Goal: Transaction & Acquisition: Register for event/course

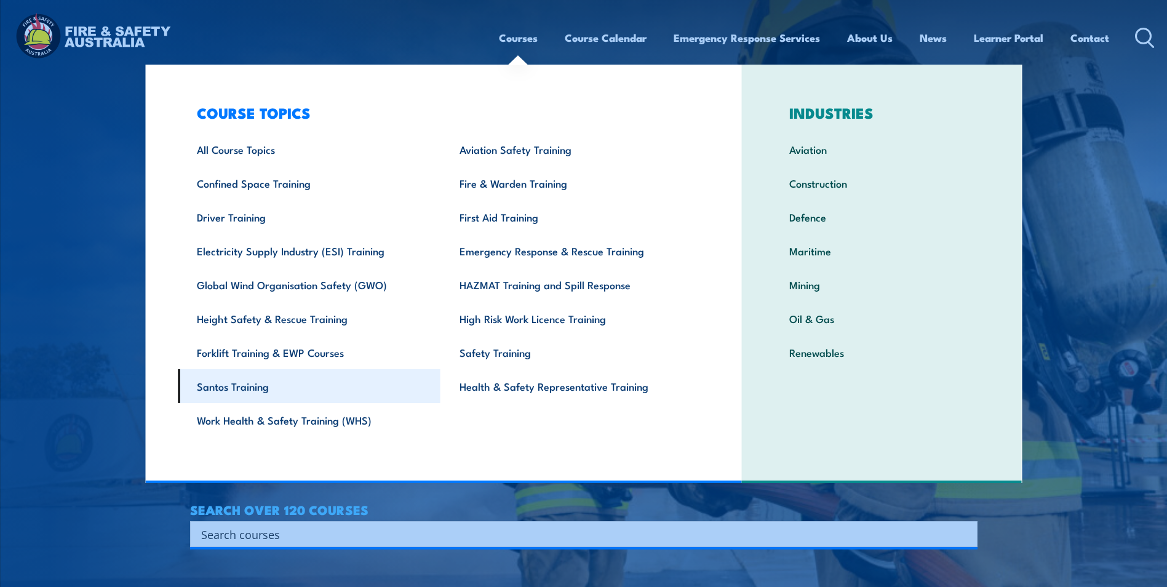
click at [236, 396] on link "Santos Training" at bounding box center [309, 386] width 263 height 34
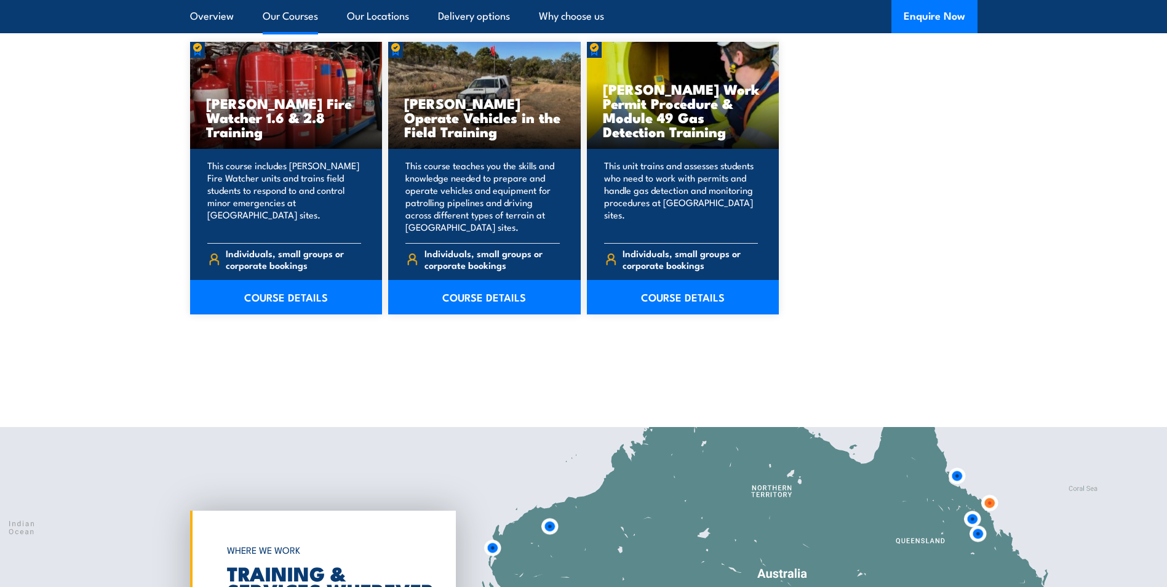
scroll to position [1046, 0]
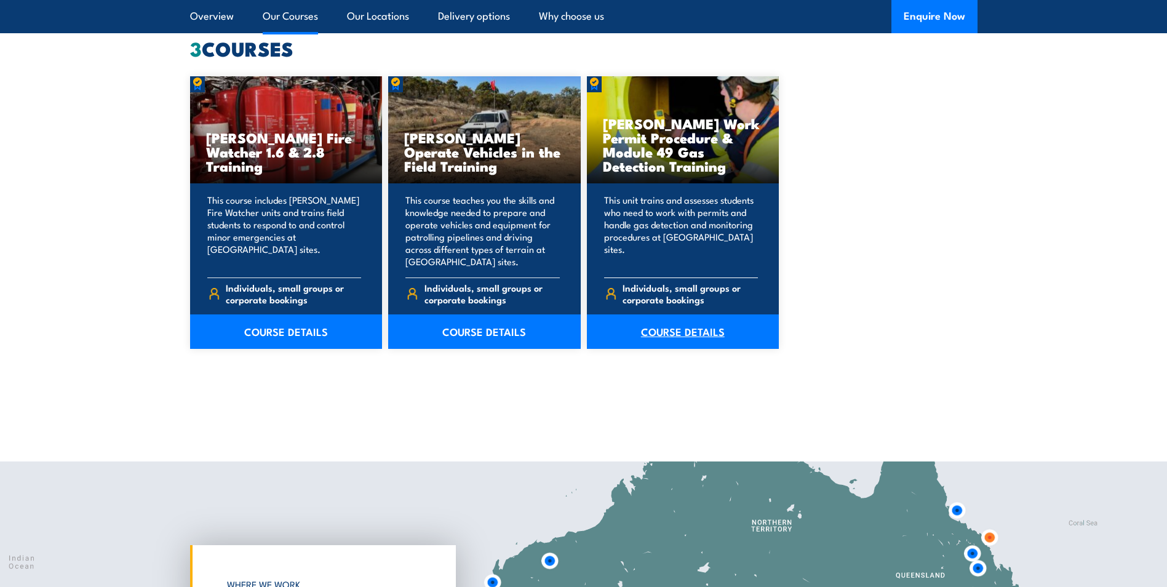
click at [689, 331] on link "COURSE DETAILS" at bounding box center [683, 331] width 193 height 34
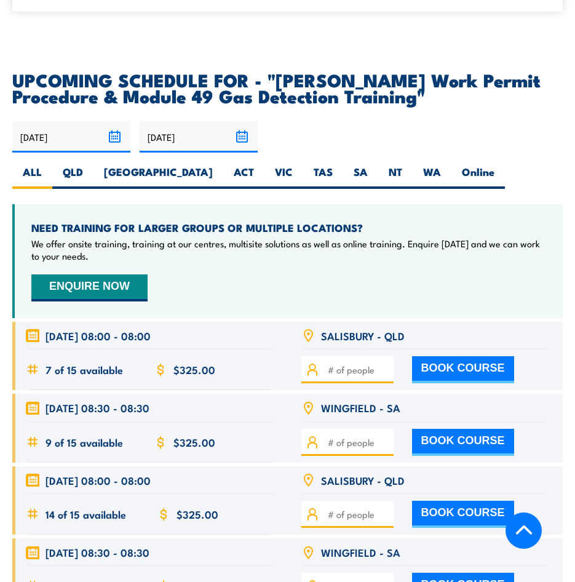
scroll to position [2338, 0]
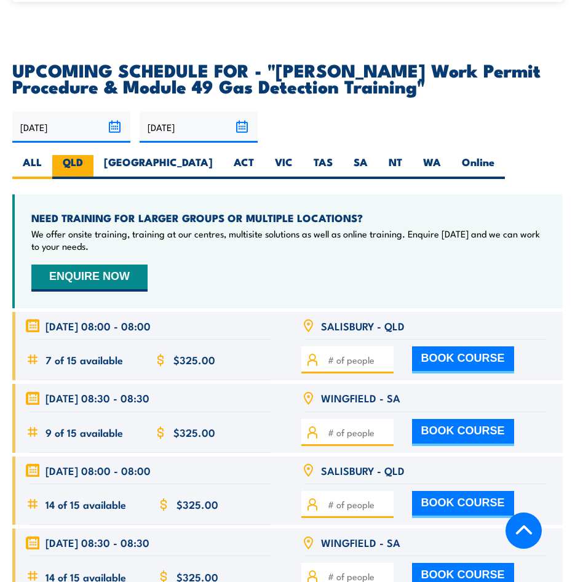
click at [74, 155] on label "QLD" at bounding box center [72, 167] width 41 height 24
click at [83, 155] on input "QLD" at bounding box center [87, 159] width 8 height 8
radio input "true"
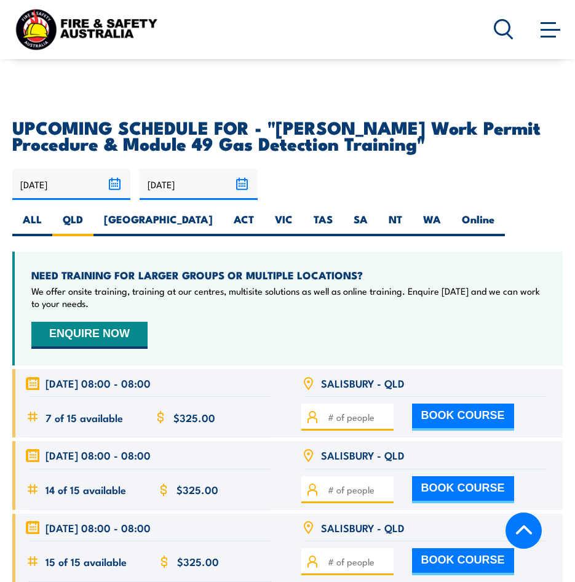
scroll to position [2347, 0]
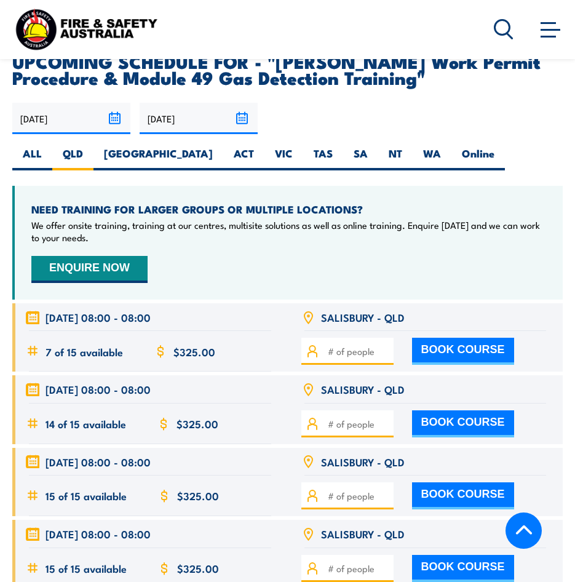
click at [444, 338] on button "BOOK COURSE" at bounding box center [463, 351] width 102 height 27
type input "1"
click at [386, 345] on input "1" at bounding box center [359, 352] width 62 height 14
click at [439, 338] on button "BOOK COURSE" at bounding box center [463, 351] width 102 height 27
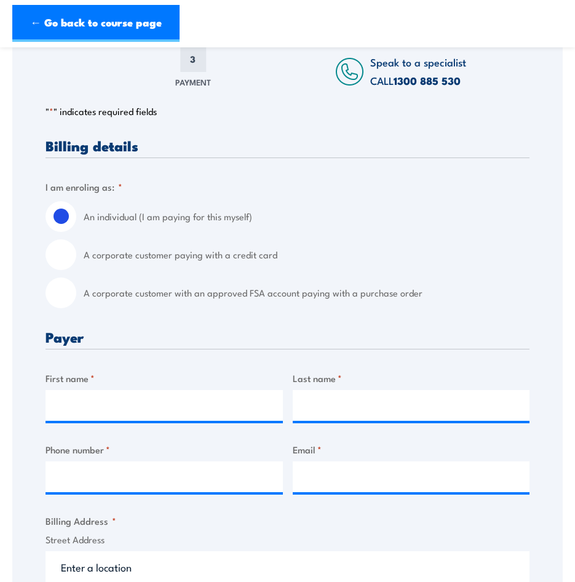
scroll to position [246, 0]
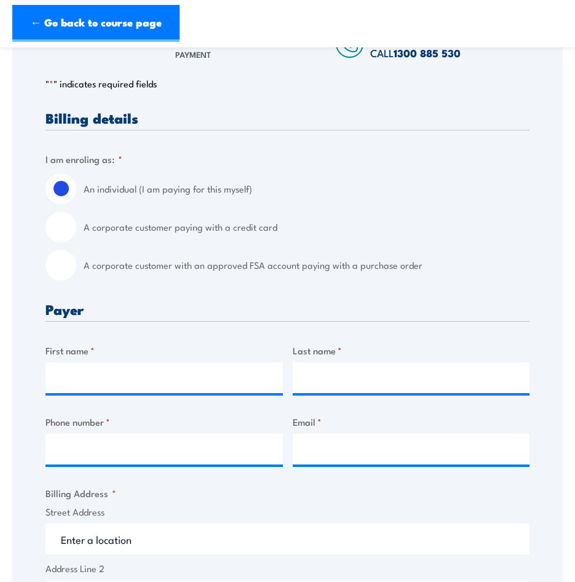
click at [56, 271] on input "A corporate customer with an approved FSA account paying with a purchase order" at bounding box center [61, 265] width 31 height 31
radio input "true"
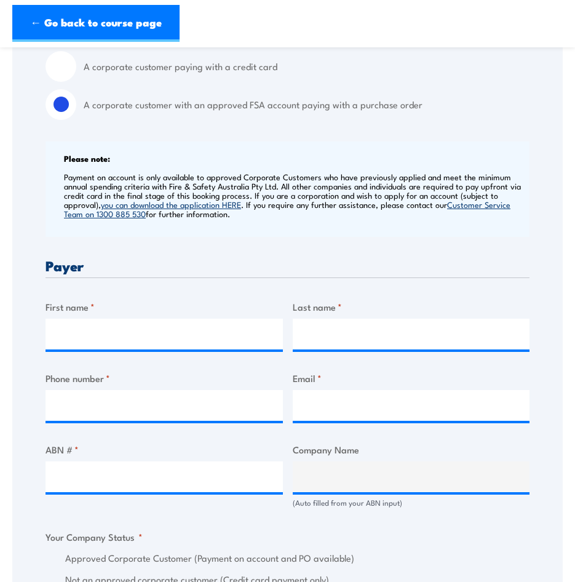
scroll to position [431, 0]
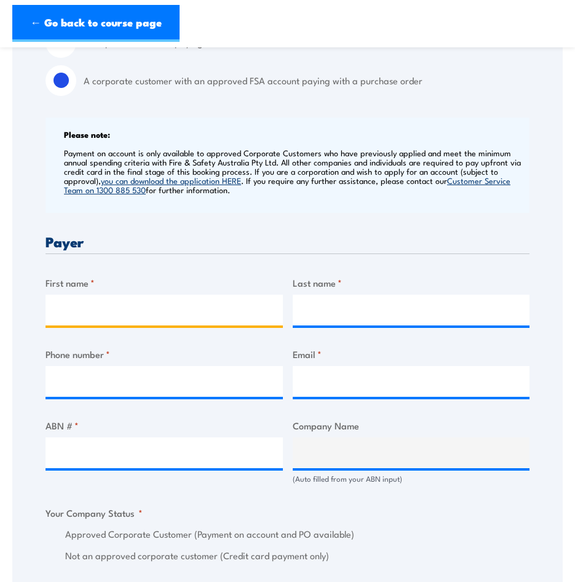
click at [118, 310] on input "First name *" at bounding box center [164, 310] width 237 height 31
type input "Troy"
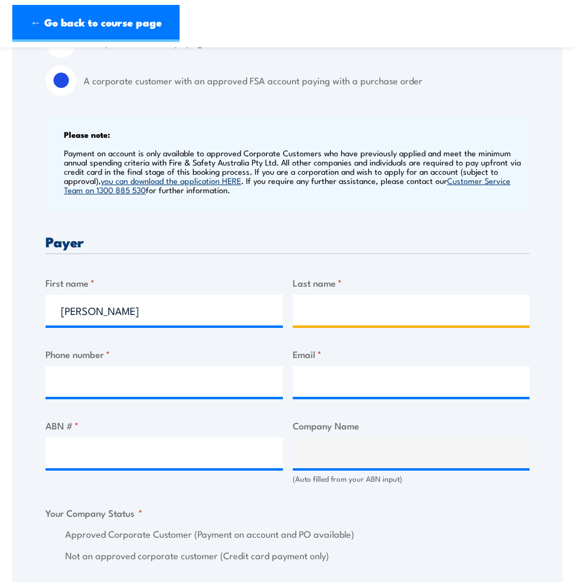
click at [438, 305] on input "Last name *" at bounding box center [411, 310] width 237 height 31
type input "Matthews"
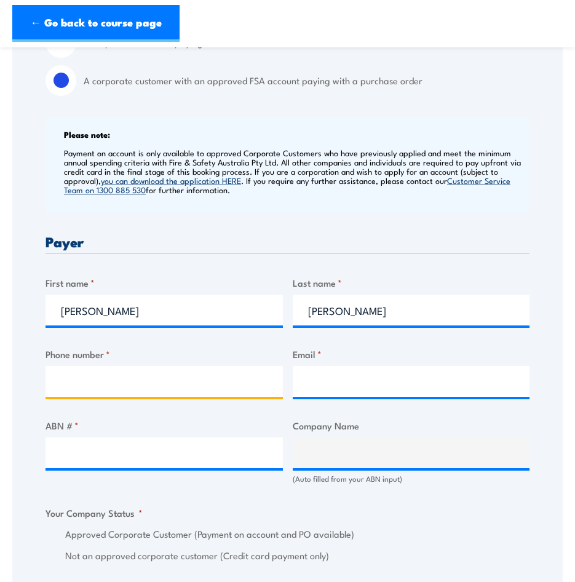
click at [186, 385] on input "Phone number *" at bounding box center [164, 381] width 237 height 31
type input "05458 157 573"
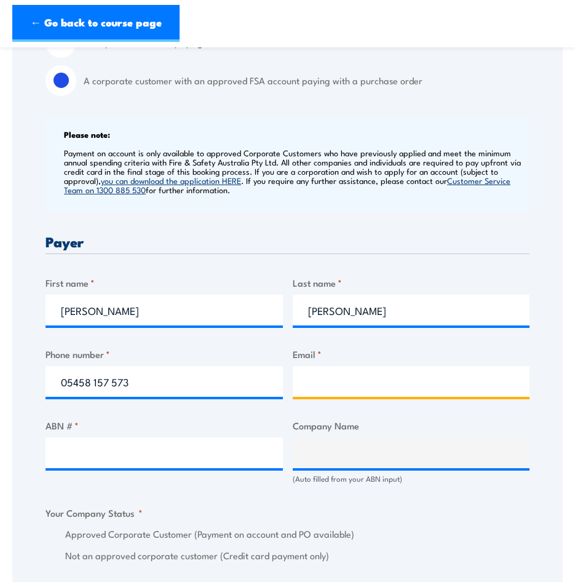
click at [314, 380] on input "Email *" at bounding box center [411, 381] width 237 height 31
type input "t.matthews@kaefer.com.au"
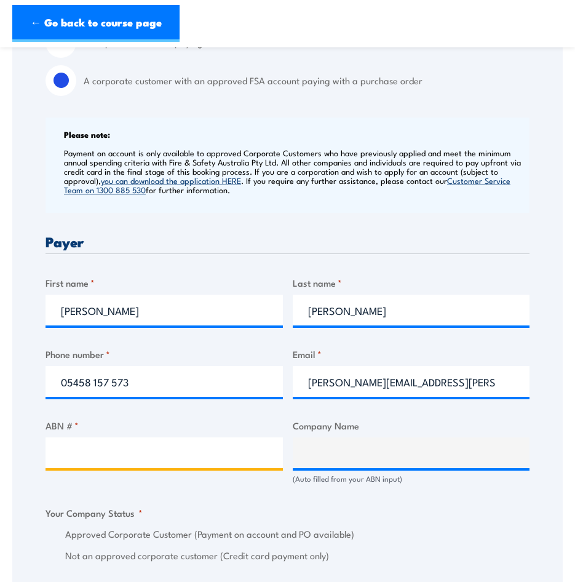
paste input "83 009 046 191"
click at [78, 452] on input "83 009 046 191" at bounding box center [164, 452] width 237 height 31
click at [95, 453] on input "83009 046 191" at bounding box center [164, 452] width 237 height 31
type input "83009046 191"
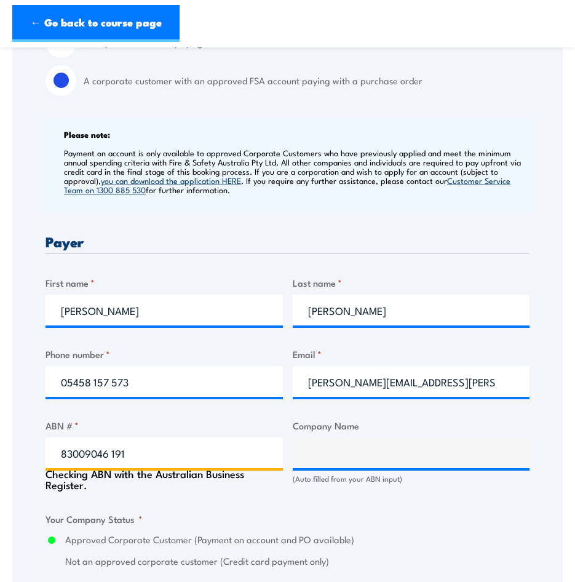
type input "KAEFER INTEGRATED SERVICES PTY LTD"
radio input "true"
click at [113, 450] on input "83009046 191" at bounding box center [164, 452] width 237 height 31
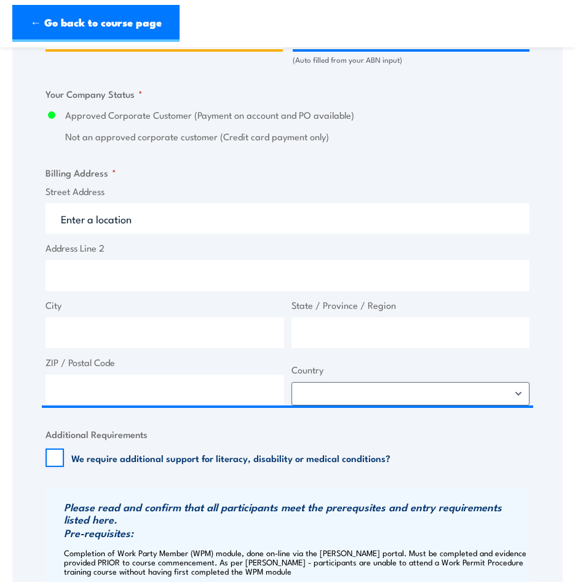
scroll to position [861, 0]
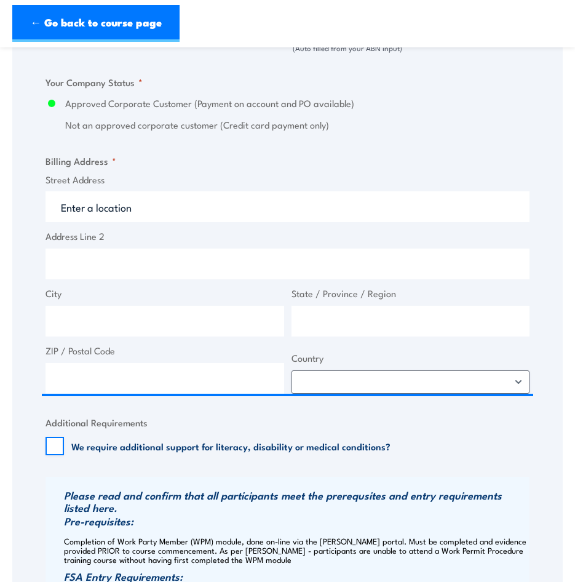
type input "83009046191"
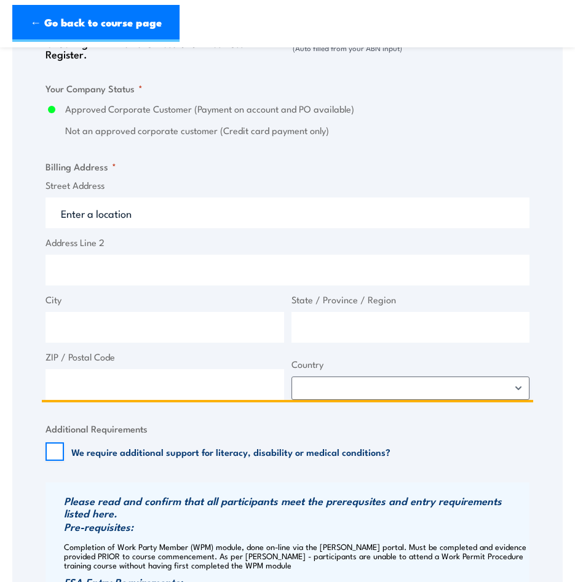
click at [132, 215] on input "Street Address" at bounding box center [288, 213] width 484 height 31
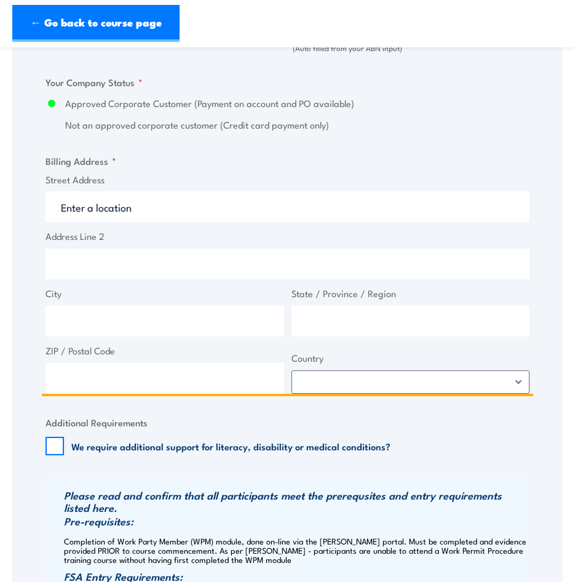
click at [139, 212] on input "Street Address" at bounding box center [288, 206] width 484 height 31
type input "121 King William St"
type input "Adelaide"
type input "South Australia"
type input "5000"
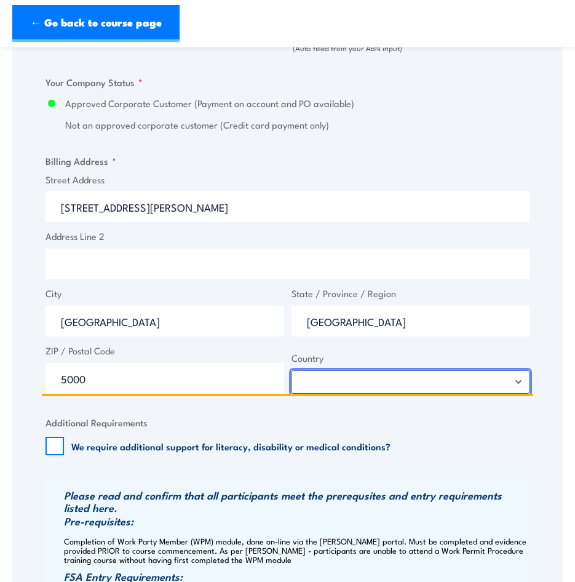
select select "Australia"
click at [112, 270] on input "Address Line 2" at bounding box center [288, 264] width 484 height 31
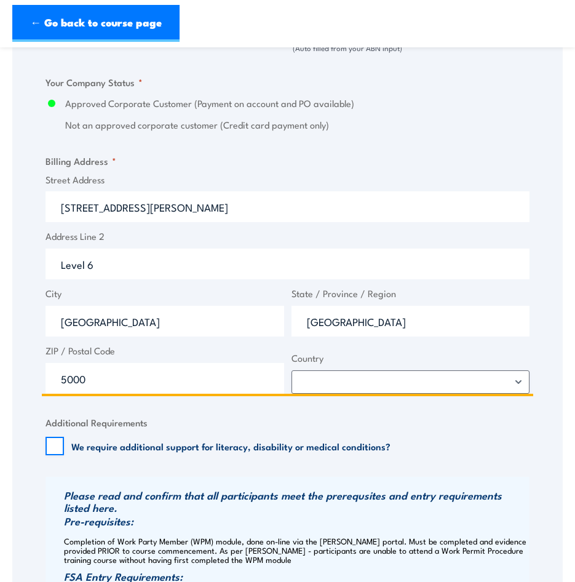
type input "Level 6"
click at [135, 380] on input "5000" at bounding box center [165, 378] width 239 height 31
type input "5000"
click at [112, 325] on input "Adelaide" at bounding box center [165, 321] width 239 height 31
type input "Adelaide"
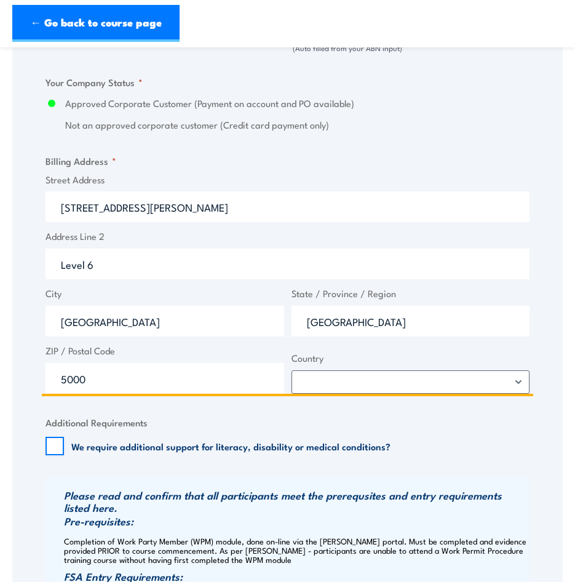
click at [408, 327] on input "South Australia" at bounding box center [411, 321] width 239 height 31
type input "South Australia"
click at [340, 378] on select "Afghanistan Albania Algeria American Samoa Andorra Angola Anguilla Antarctica A…" at bounding box center [411, 381] width 239 height 23
click at [292, 370] on select "Afghanistan Albania Algeria American Samoa Andorra Angola Anguilla Antarctica A…" at bounding box center [411, 381] width 239 height 23
click at [153, 214] on input "121 King William St" at bounding box center [288, 206] width 484 height 31
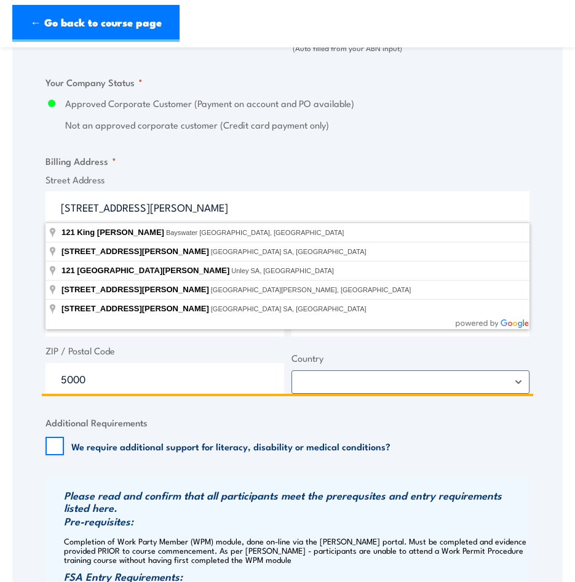
type input "121 King William St"
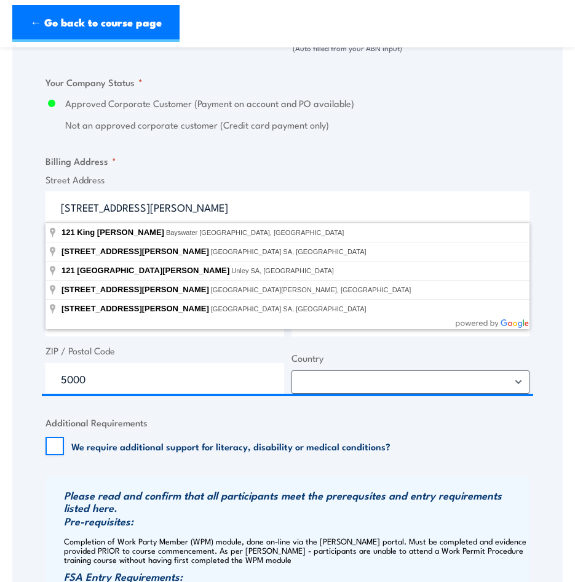
click at [175, 419] on fieldset "Additional Requirements We require additional support for literacy, disability …" at bounding box center [288, 435] width 484 height 40
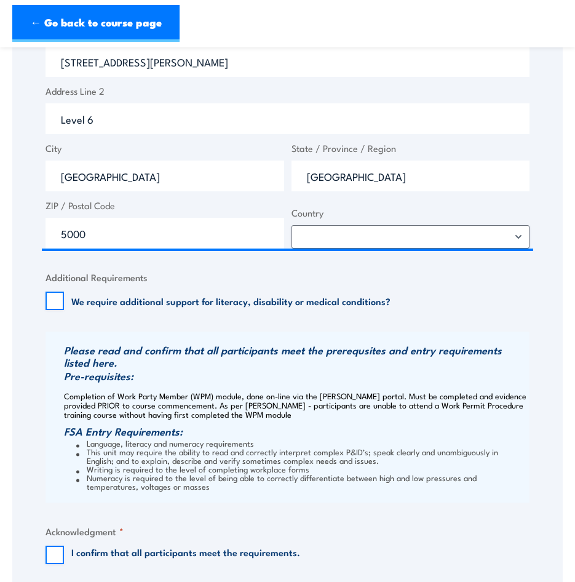
scroll to position [1169, 0]
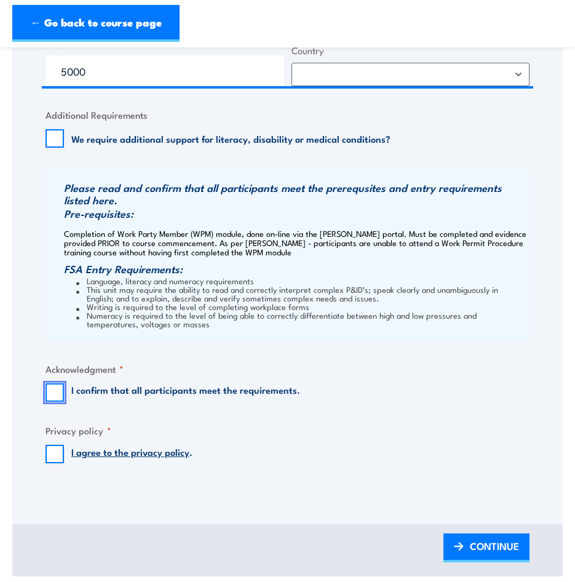
click at [55, 393] on input "I confirm that all participants meet the requirements." at bounding box center [55, 392] width 18 height 18
checkbox input "true"
click at [54, 455] on input "I agree to the privacy policy ." at bounding box center [55, 454] width 18 height 18
checkbox input "true"
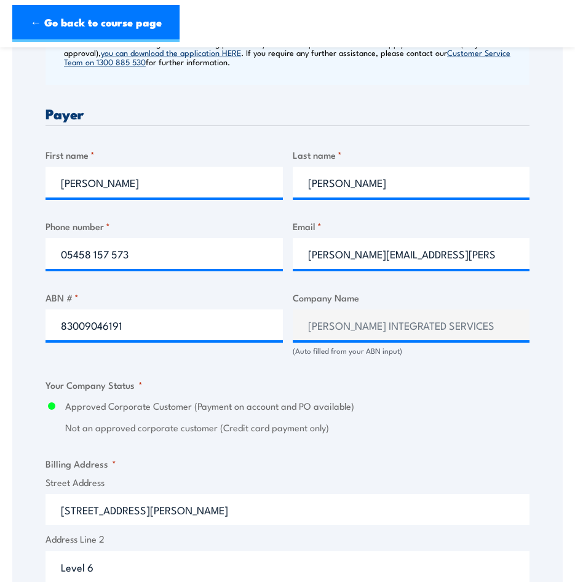
scroll to position [554, 0]
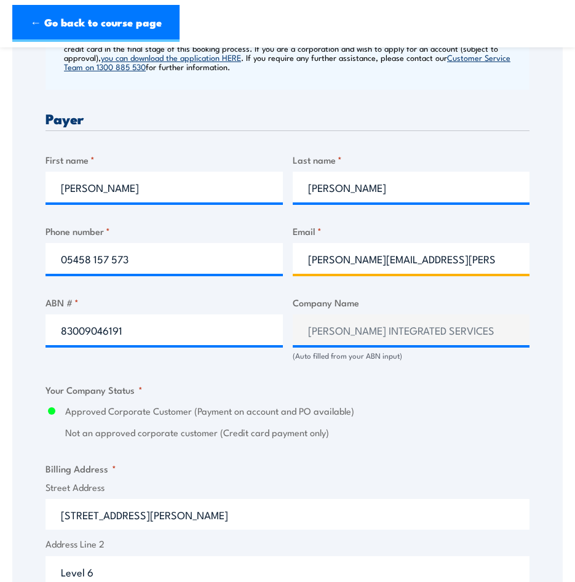
click at [432, 259] on input "t.matthews@kaefer.com.au" at bounding box center [411, 258] width 237 height 31
click at [433, 409] on label "Approved Corporate Customer (Payment on account and PO available)" at bounding box center [297, 411] width 465 height 14
click at [58, 409] on input "Approved Corporate Customer (Payment on account and PO available)" at bounding box center [52, 411] width 12 height 14
click at [444, 260] on input "t.matthews@kaefer.com.au" at bounding box center [411, 258] width 237 height 31
click at [388, 399] on fieldset "Your Company Status * Approved Corporate Customer (Payment on account and PO av…" at bounding box center [288, 411] width 484 height 57
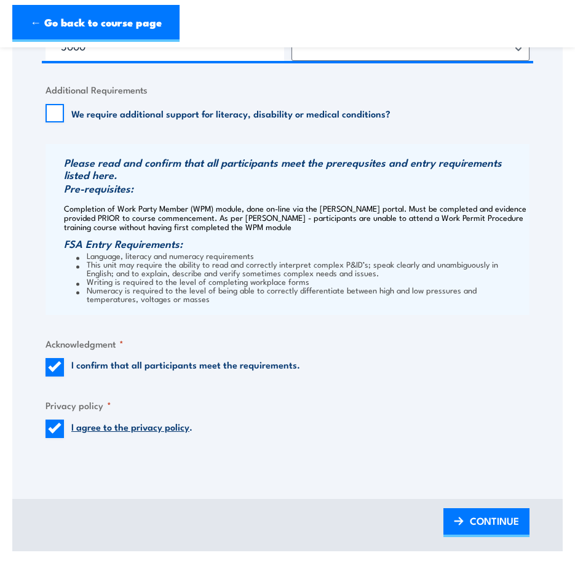
scroll to position [1231, 0]
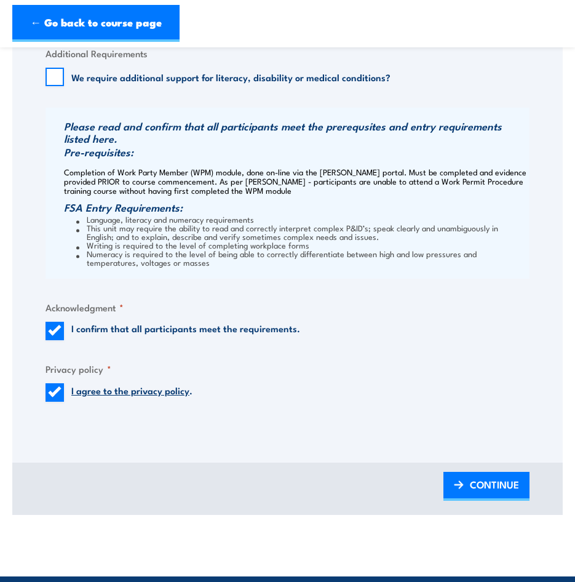
click at [481, 492] on span "CONTINUE" at bounding box center [494, 484] width 49 height 33
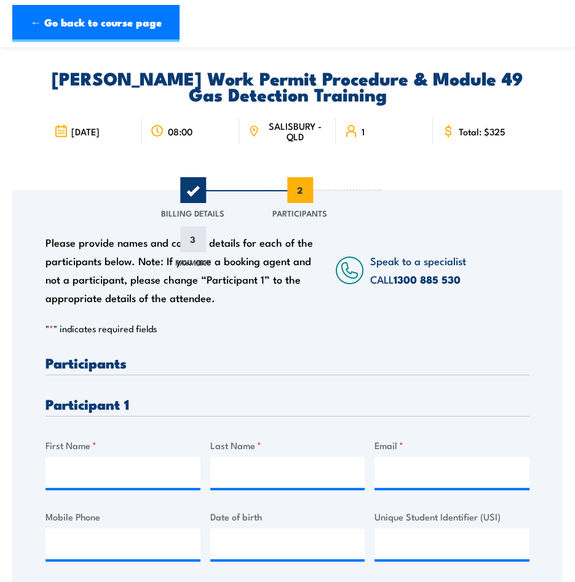
scroll to position [280, 0]
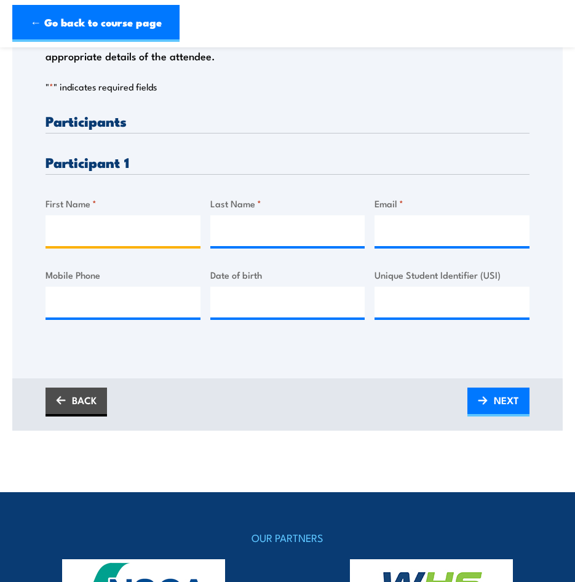
click at [76, 230] on input "First Name *" at bounding box center [123, 230] width 155 height 31
type input "David"
click at [264, 223] on input "Last Name *" at bounding box center [287, 230] width 155 height 31
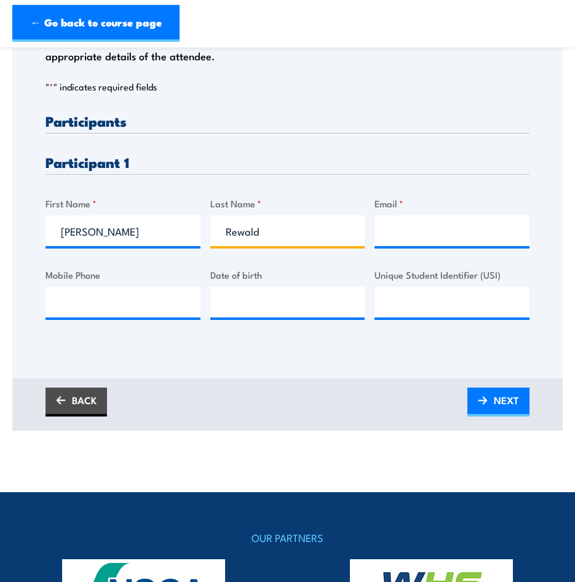
type input "Rewald"
click at [402, 226] on input "Email *" at bounding box center [452, 230] width 155 height 31
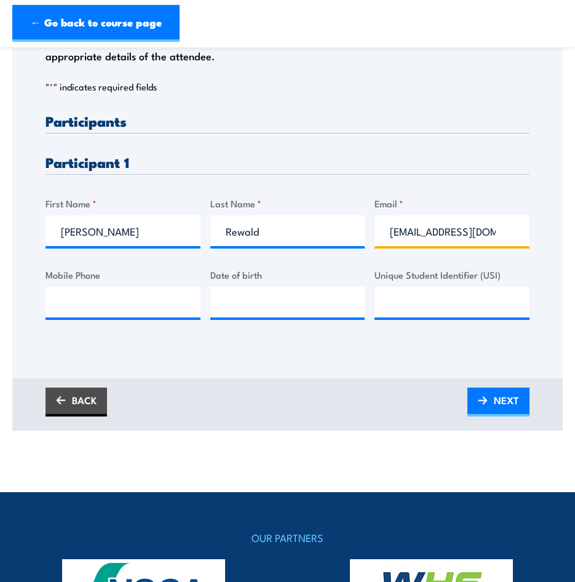
type input "drewald91@gmail.com"
click at [134, 304] on input "Mobile Phone" at bounding box center [123, 302] width 155 height 31
type input "0448161901"
click at [241, 306] on input "__/__/____" at bounding box center [287, 302] width 155 height 31
type input "13/07/91__"
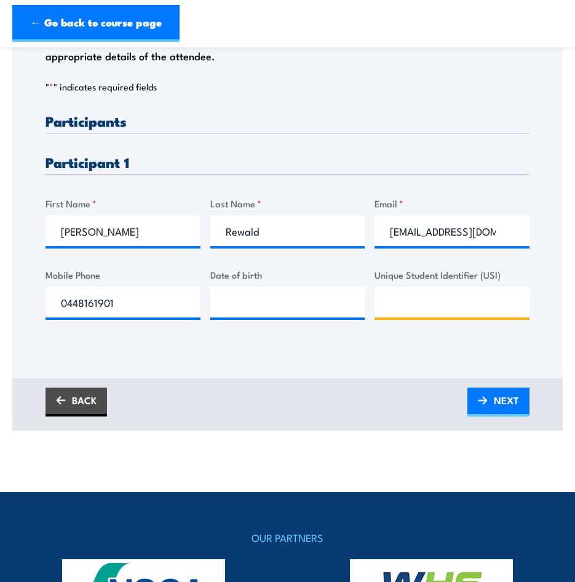
click at [405, 308] on input "Unique Student Identifier (USI)" at bounding box center [452, 302] width 155 height 31
type input "57F5N3MWZE"
click at [495, 407] on span "NEXT" at bounding box center [506, 400] width 25 height 33
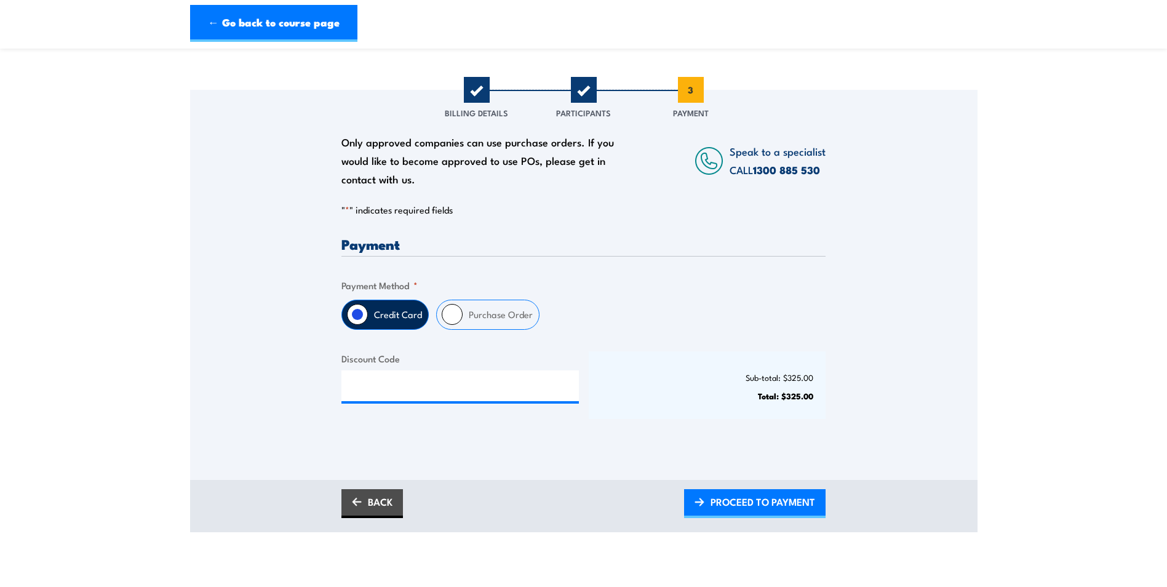
scroll to position [185, 0]
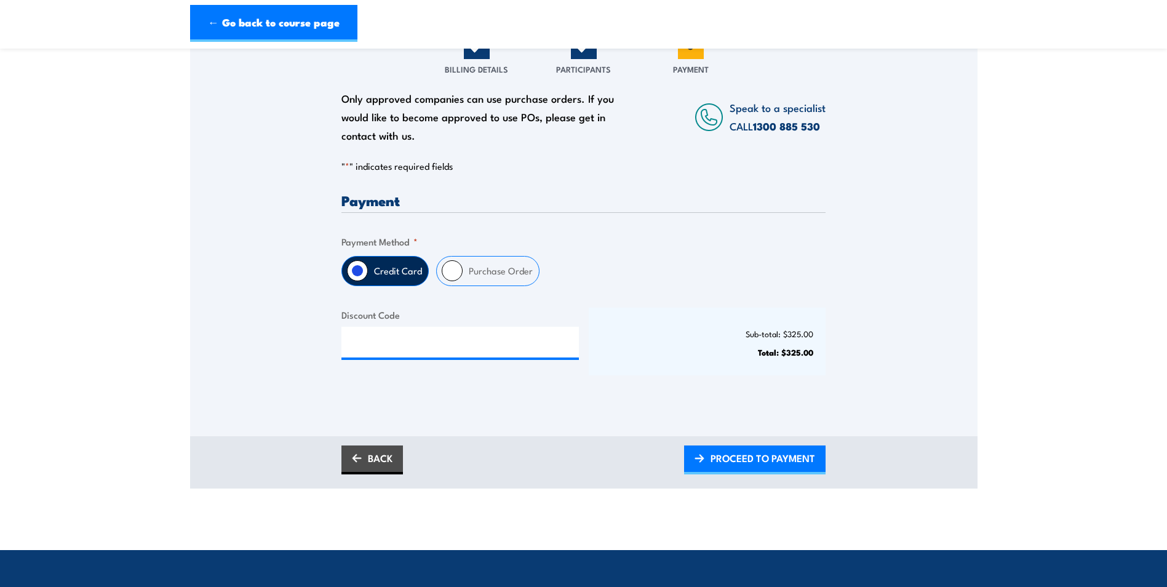
click at [487, 273] on label "Purchase Order" at bounding box center [501, 271] width 76 height 29
click at [463, 273] on input "Purchase Order" at bounding box center [452, 270] width 21 height 21
radio input "true"
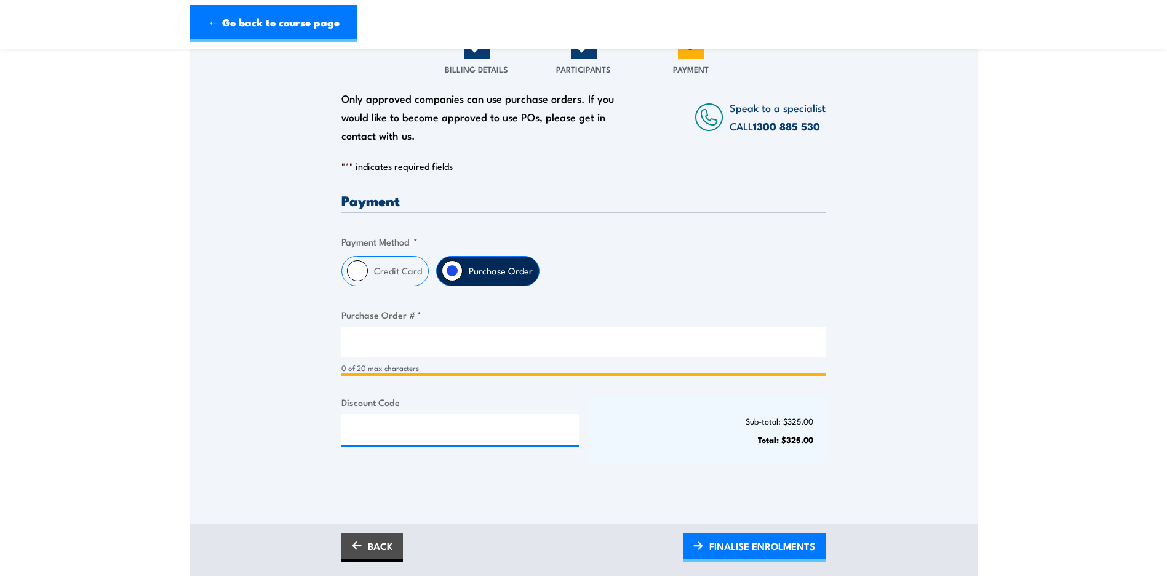
paste input "4700344526"
type input "4700344526"
click at [575, 413] on div "Sub-total: $325.00 Total: $325.00" at bounding box center [707, 429] width 237 height 68
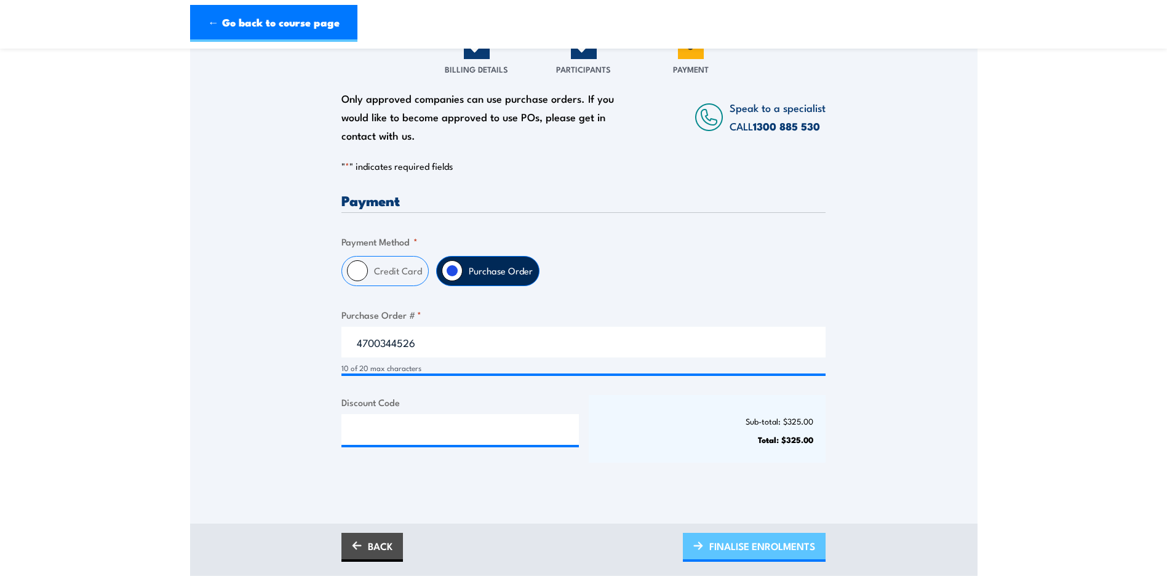
click at [575, 546] on span "FINALISE ENROLMENTS" at bounding box center [762, 546] width 106 height 33
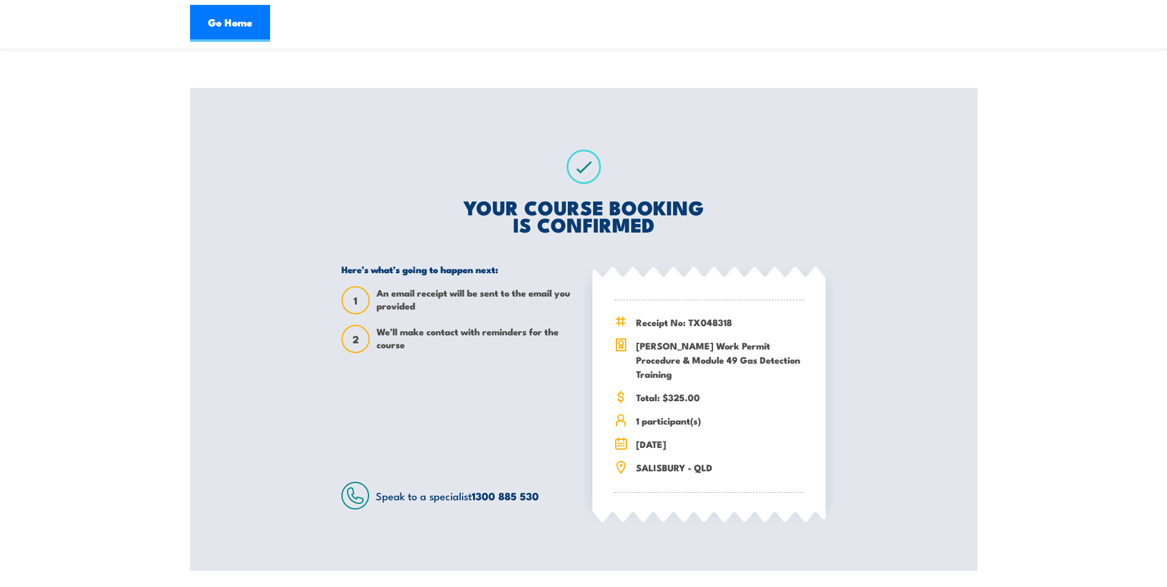
scroll to position [185, 0]
